Goal: Task Accomplishment & Management: Manage account settings

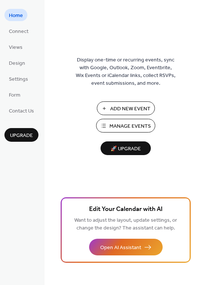
click at [131, 128] on span "Manage Events" at bounding box center [130, 126] width 41 height 8
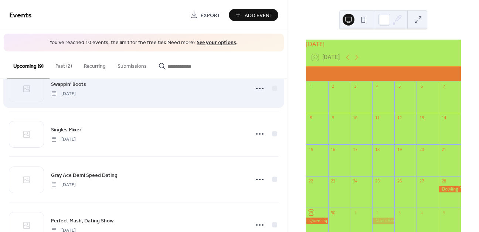
scroll to position [278, 0]
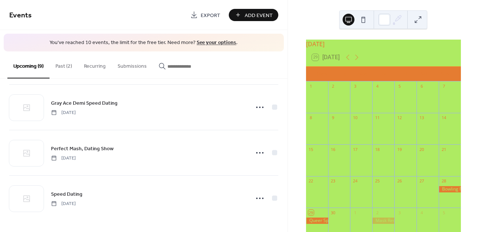
click at [63, 63] on button "Past (2)" at bounding box center [64, 64] width 28 height 26
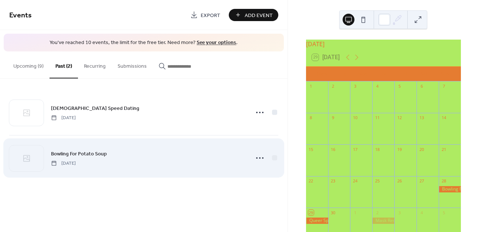
click at [112, 154] on div "Bowling For Potato Soup [DATE]" at bounding box center [148, 157] width 194 height 17
click at [105, 158] on div "Bowling For Potato Soup [DATE]" at bounding box center [148, 157] width 194 height 17
click at [103, 154] on span "Bowling For Potato Soup" at bounding box center [79, 154] width 56 height 8
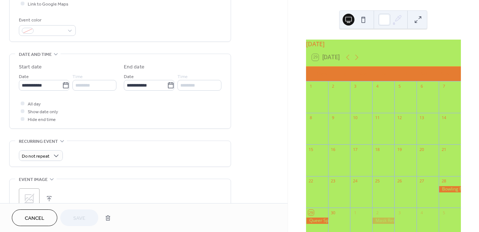
scroll to position [180, 0]
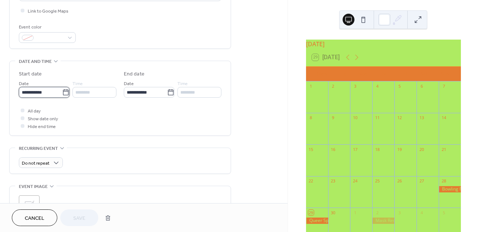
click at [32, 96] on input "**********" at bounding box center [40, 92] width 43 height 11
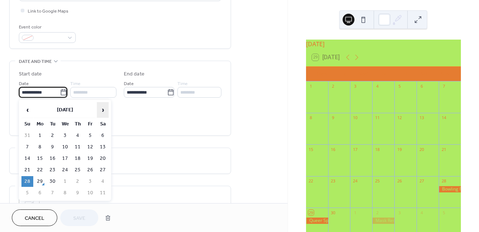
click at [105, 111] on span "›" at bounding box center [102, 109] width 11 height 15
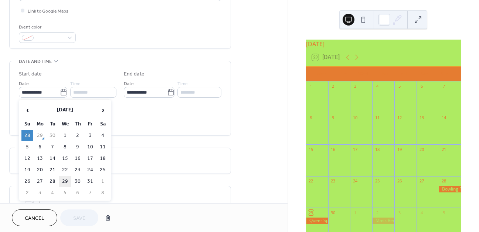
click at [65, 182] on td "29" at bounding box center [65, 181] width 12 height 11
type input "**********"
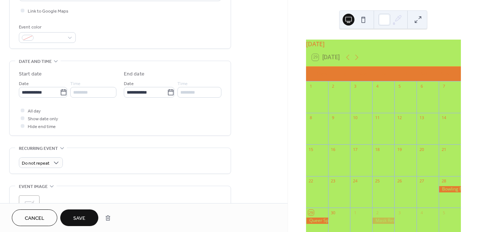
click at [74, 221] on span "Save" at bounding box center [79, 219] width 12 height 8
